Goal: Find specific page/section: Find specific page/section

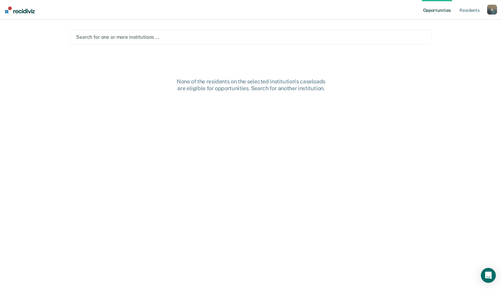
click at [251, 31] on div "Search for one or more institutions …" at bounding box center [251, 37] width 362 height 15
click at [247, 42] on div "Search for one or more institutions …" at bounding box center [251, 37] width 362 height 15
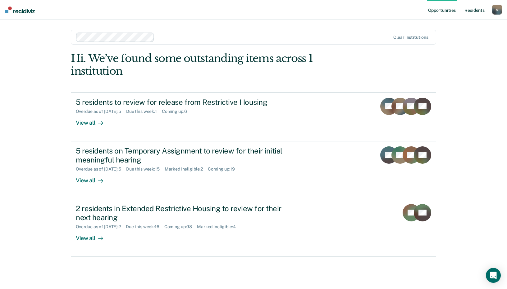
click at [469, 10] on link "Resident s" at bounding box center [474, 10] width 23 height 20
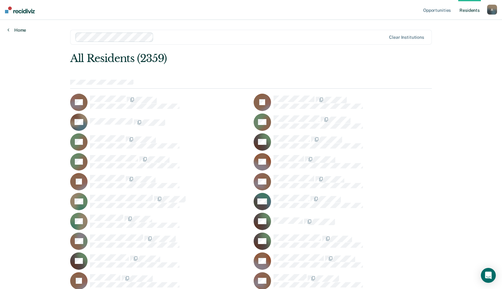
click at [11, 30] on link "Home" at bounding box center [16, 30] width 19 height 6
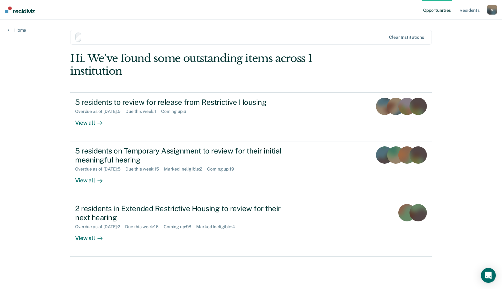
click at [487, 8] on ul "Opportunities Resident s" at bounding box center [454, 10] width 65 height 20
click at [436, 10] on link "Opportunities" at bounding box center [437, 10] width 30 height 20
click at [477, 8] on link "Resident s" at bounding box center [469, 10] width 23 height 20
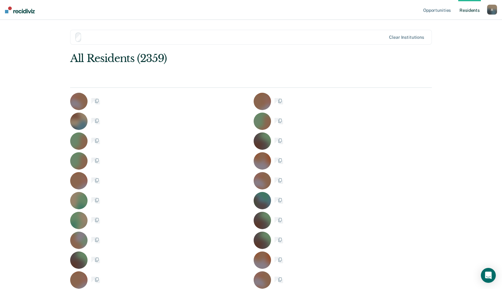
click at [475, 9] on link "Resident s" at bounding box center [469, 10] width 23 height 20
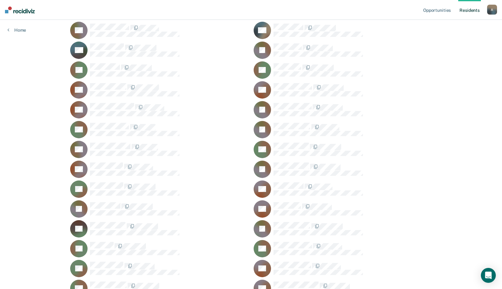
scroll to position [13740, 0]
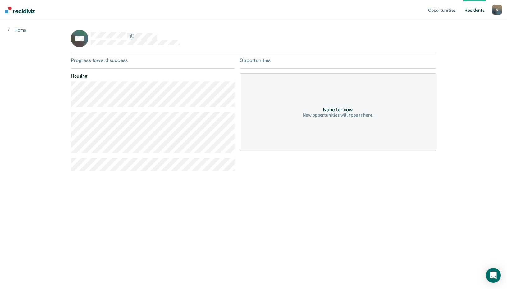
click at [452, 169] on div "Opportunities Resident s [PERSON_NAME][EMAIL_ADDRESS][PERSON_NAME][DOMAIN_NAME]…" at bounding box center [253, 144] width 507 height 289
